Goal: Task Accomplishment & Management: Use online tool/utility

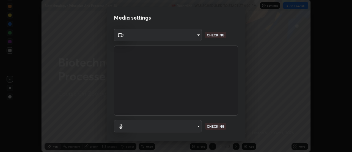
scroll to position [152, 352]
type input "de4d584312b4434b91bb48b0c0e382846541704910f56accdd629dbaa70238e6"
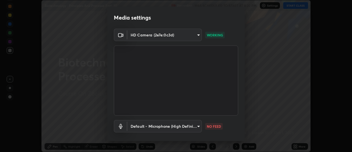
click at [195, 128] on body "Erase all Biotechnology : Principles And Processe Part -10 Recording WAS SCHEDU…" at bounding box center [176, 76] width 352 height 152
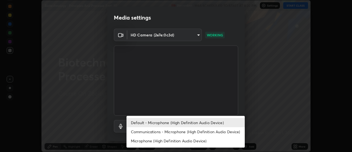
click at [175, 131] on li "Communications - Microphone (High Definition Audio Device)" at bounding box center [186, 131] width 118 height 9
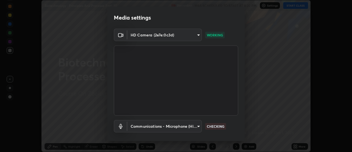
click at [180, 125] on body "Erase all Biotechnology : Principles And Processe Part -10 Recording WAS SCHEDU…" at bounding box center [176, 76] width 352 height 152
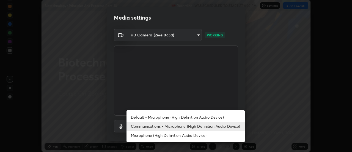
click at [175, 116] on li "Default - Microphone (High Definition Audio Device)" at bounding box center [186, 116] width 118 height 9
type input "default"
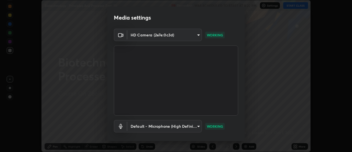
scroll to position [29, 0]
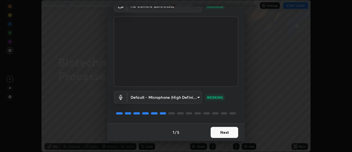
click at [228, 134] on button "Next" at bounding box center [225, 132] width 28 height 11
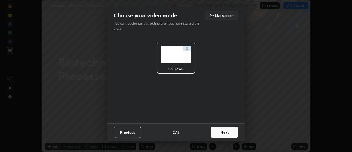
click at [227, 133] on button "Next" at bounding box center [225, 132] width 28 height 11
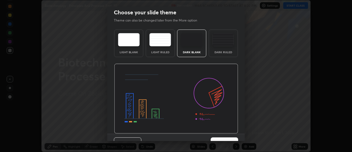
scroll to position [13, 0]
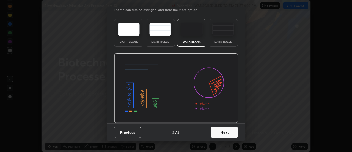
click at [232, 133] on button "Next" at bounding box center [225, 132] width 28 height 11
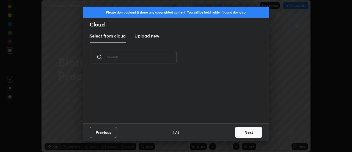
scroll to position [52, 177]
click at [152, 36] on h3 "Upload new" at bounding box center [147, 35] width 25 height 7
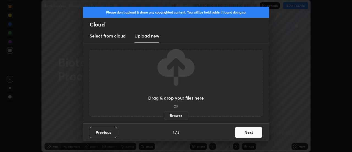
click at [175, 115] on label "Browse" at bounding box center [176, 115] width 24 height 9
click at [164, 115] on input "Browse" at bounding box center [164, 115] width 0 height 9
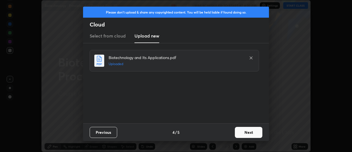
click at [250, 132] on button "Next" at bounding box center [249, 132] width 28 height 11
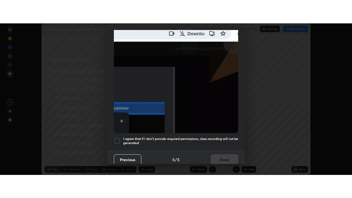
scroll to position [141, 0]
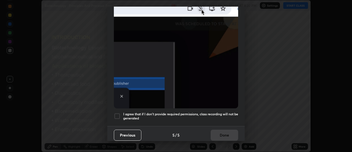
click at [118, 114] on div at bounding box center [117, 116] width 7 height 7
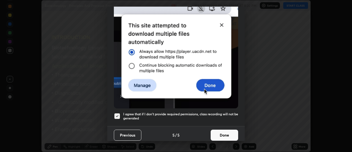
click at [227, 133] on button "Done" at bounding box center [225, 134] width 28 height 11
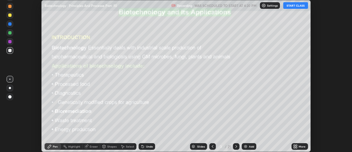
click at [298, 146] on icon at bounding box center [295, 146] width 4 height 4
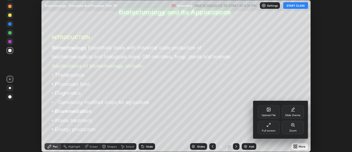
click at [275, 128] on div "Full screen" at bounding box center [269, 127] width 22 height 13
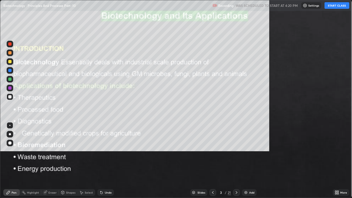
scroll to position [198, 352]
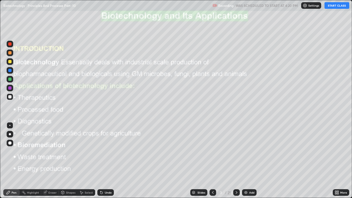
click at [245, 151] on img at bounding box center [246, 192] width 4 height 4
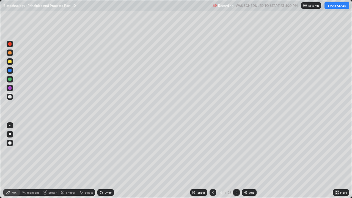
click at [12, 151] on div "Pen" at bounding box center [14, 192] width 5 height 3
click at [11, 143] on div at bounding box center [9, 142] width 3 height 3
click at [338, 6] on button "START CLASS" at bounding box center [337, 5] width 25 height 7
click at [198, 151] on div "Slides" at bounding box center [202, 192] width 8 height 3
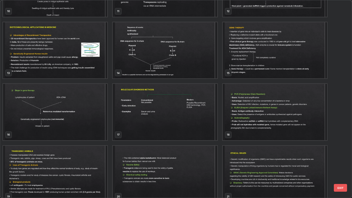
scroll to position [228, 0]
click at [271, 59] on img "grid" at bounding box center [275, 50] width 104 height 56
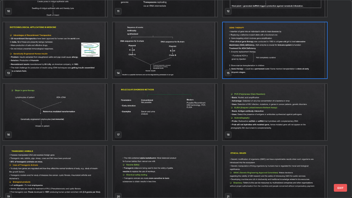
click at [337, 151] on button "EXIT" at bounding box center [340, 188] width 13 height 8
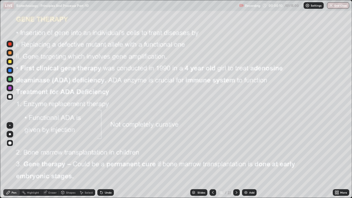
click at [245, 151] on div "Add" at bounding box center [249, 192] width 15 height 7
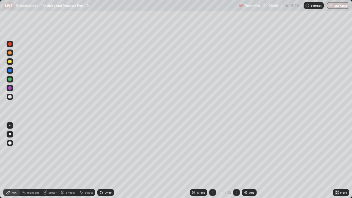
click at [12, 79] on div at bounding box center [10, 79] width 7 height 7
click at [103, 151] on div "Undo" at bounding box center [105, 192] width 17 height 7
click at [12, 47] on div at bounding box center [10, 44] width 7 height 7
click at [12, 70] on div at bounding box center [10, 70] width 7 height 7
click at [48, 151] on div "Eraser" at bounding box center [52, 192] width 8 height 3
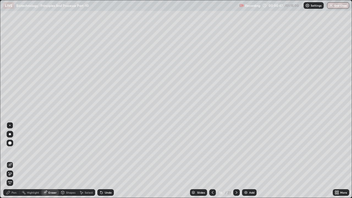
click at [13, 151] on div "Pen" at bounding box center [14, 192] width 5 height 3
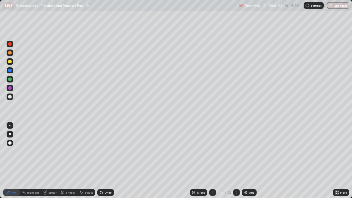
click at [10, 53] on div at bounding box center [9, 52] width 3 height 3
click at [11, 62] on div at bounding box center [9, 61] width 3 height 3
click at [9, 81] on div at bounding box center [10, 79] width 7 height 7
click at [10, 53] on div at bounding box center [9, 52] width 3 height 3
click at [10, 45] on div at bounding box center [9, 43] width 3 height 3
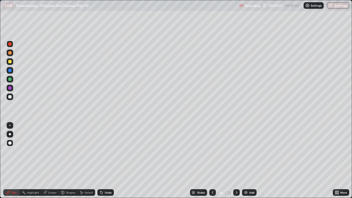
click at [11, 71] on div at bounding box center [9, 70] width 3 height 3
click at [246, 151] on img at bounding box center [246, 192] width 4 height 4
click at [100, 151] on icon at bounding box center [101, 193] width 2 height 2
click at [11, 98] on div at bounding box center [10, 97] width 7 height 7
click at [11, 81] on div at bounding box center [10, 79] width 7 height 7
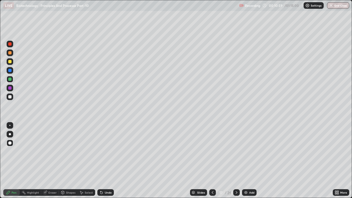
click at [10, 62] on div at bounding box center [9, 61] width 3 height 3
click at [10, 78] on div at bounding box center [9, 79] width 3 height 3
click at [10, 44] on div at bounding box center [9, 43] width 3 height 3
click at [13, 45] on div at bounding box center [10, 44] width 7 height 7
click at [9, 62] on div at bounding box center [9, 61] width 3 height 3
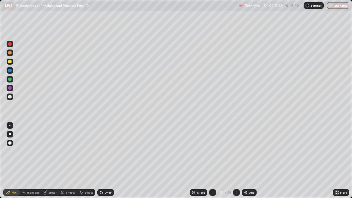
click at [212, 151] on icon at bounding box center [213, 192] width 4 height 4
click at [236, 151] on icon at bounding box center [237, 192] width 4 height 4
click at [212, 151] on icon at bounding box center [213, 192] width 4 height 4
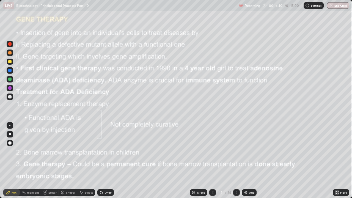
click at [236, 151] on icon at bounding box center [237, 192] width 4 height 4
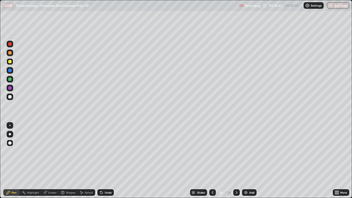
click at [236, 151] on icon at bounding box center [237, 192] width 4 height 4
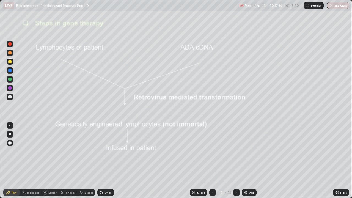
click at [51, 151] on div "Eraser" at bounding box center [52, 192] width 8 height 3
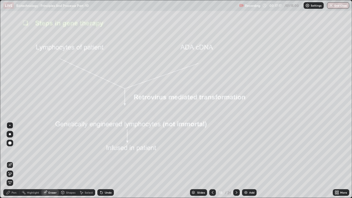
click at [15, 151] on div "Pen" at bounding box center [11, 192] width 17 height 7
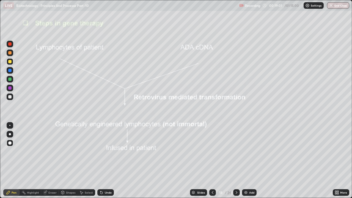
click at [236, 151] on icon at bounding box center [237, 192] width 4 height 4
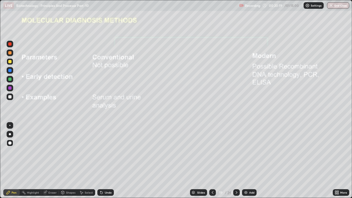
click at [10, 44] on div at bounding box center [9, 43] width 3 height 3
click at [10, 98] on div at bounding box center [9, 96] width 3 height 3
click at [12, 45] on div at bounding box center [10, 44] width 7 height 7
click at [238, 151] on div at bounding box center [236, 192] width 7 height 7
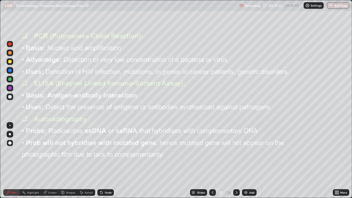
click at [243, 151] on div "Add" at bounding box center [249, 192] width 15 height 7
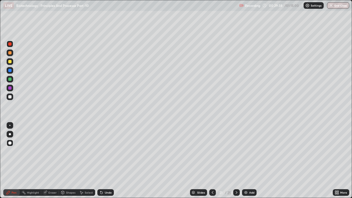
click at [10, 62] on div at bounding box center [9, 61] width 3 height 3
click at [11, 80] on div at bounding box center [9, 79] width 3 height 3
click at [212, 151] on icon at bounding box center [213, 192] width 4 height 4
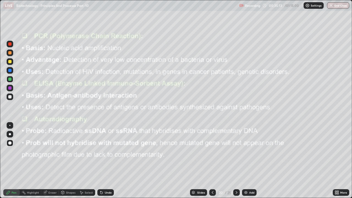
click at [236, 151] on div at bounding box center [236, 192] width 7 height 7
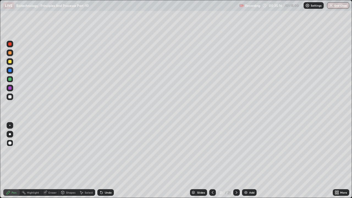
click at [236, 151] on icon at bounding box center [237, 192] width 2 height 3
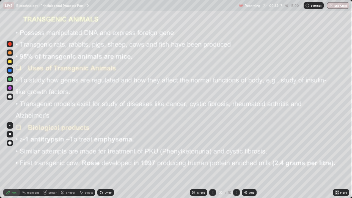
click at [212, 151] on icon at bounding box center [213, 192] width 4 height 4
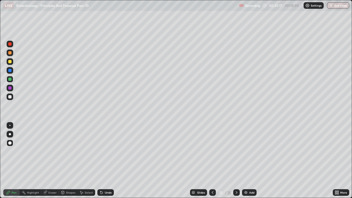
click at [212, 151] on icon at bounding box center [213, 192] width 4 height 4
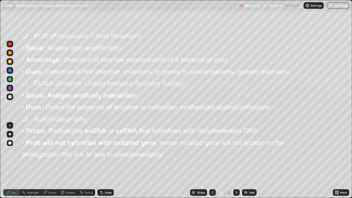
click at [236, 151] on icon at bounding box center [237, 192] width 2 height 3
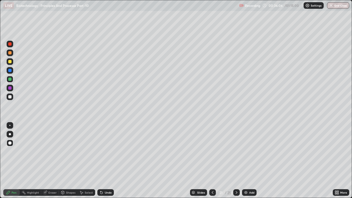
click at [213, 151] on icon at bounding box center [213, 192] width 4 height 4
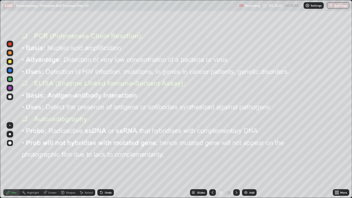
click at [236, 151] on icon at bounding box center [237, 192] width 2 height 3
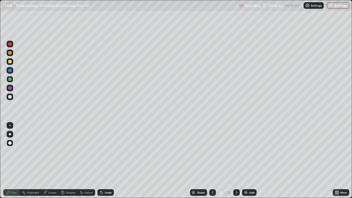
click at [236, 151] on div at bounding box center [236, 192] width 7 height 7
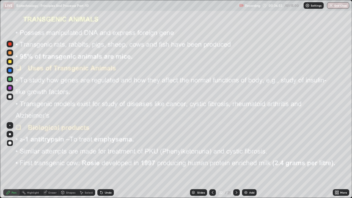
click at [9, 53] on div at bounding box center [9, 52] width 3 height 3
click at [103, 151] on div "Undo" at bounding box center [105, 192] width 17 height 7
click at [102, 151] on icon at bounding box center [101, 192] width 4 height 4
click at [101, 151] on icon at bounding box center [101, 193] width 2 height 2
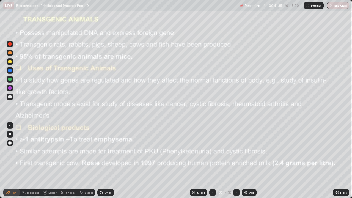
click at [101, 151] on icon at bounding box center [101, 193] width 2 height 2
click at [103, 151] on icon at bounding box center [101, 192] width 4 height 4
click at [102, 151] on icon at bounding box center [101, 192] width 4 height 4
click at [104, 151] on div "Undo" at bounding box center [105, 192] width 17 height 7
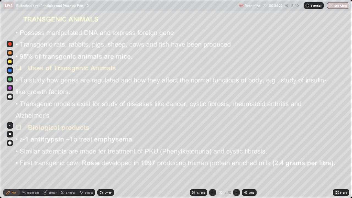
click at [103, 151] on div "Undo" at bounding box center [105, 192] width 17 height 7
click at [104, 151] on div "Undo" at bounding box center [105, 192] width 17 height 7
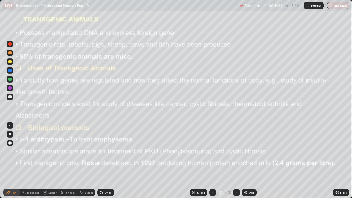
click at [102, 151] on icon at bounding box center [101, 193] width 2 height 2
click at [13, 70] on div at bounding box center [10, 70] width 7 height 7
click at [15, 151] on div "Pen" at bounding box center [14, 192] width 5 height 3
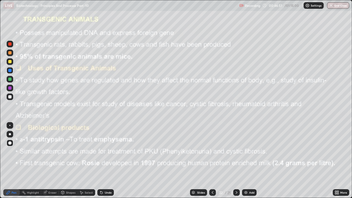
click at [236, 151] on icon at bounding box center [237, 192] width 4 height 4
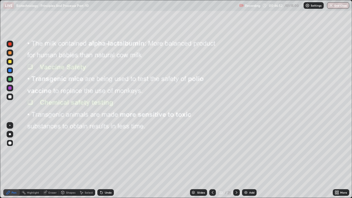
click at [235, 151] on icon at bounding box center [237, 192] width 4 height 4
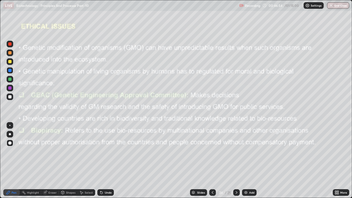
click at [237, 151] on icon at bounding box center [237, 192] width 4 height 4
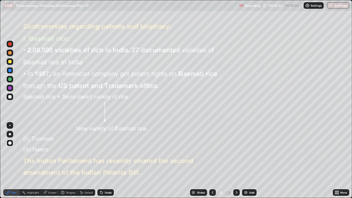
click at [212, 151] on icon at bounding box center [213, 192] width 4 height 4
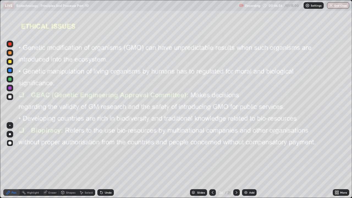
click at [212, 151] on icon at bounding box center [213, 192] width 4 height 4
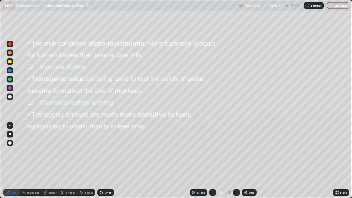
click at [212, 151] on icon at bounding box center [213, 192] width 4 height 4
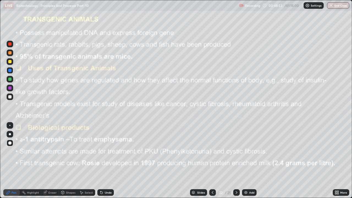
click at [237, 151] on div at bounding box center [236, 192] width 7 height 7
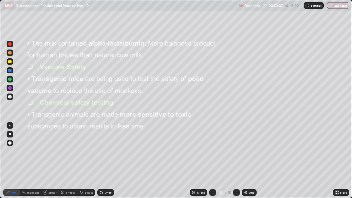
click at [236, 151] on icon at bounding box center [237, 192] width 2 height 3
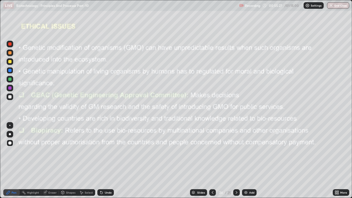
click at [238, 151] on div at bounding box center [236, 192] width 7 height 7
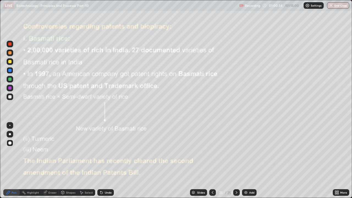
click at [336, 6] on button "End Class" at bounding box center [338, 5] width 22 height 7
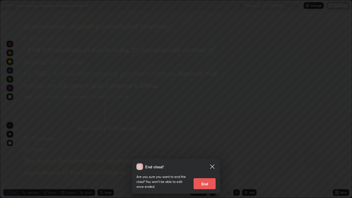
click at [208, 151] on button "End" at bounding box center [205, 183] width 22 height 11
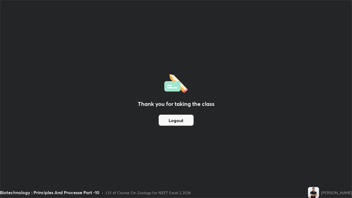
click at [179, 122] on button "Logout" at bounding box center [176, 120] width 35 height 11
